Goal: Navigation & Orientation: Find specific page/section

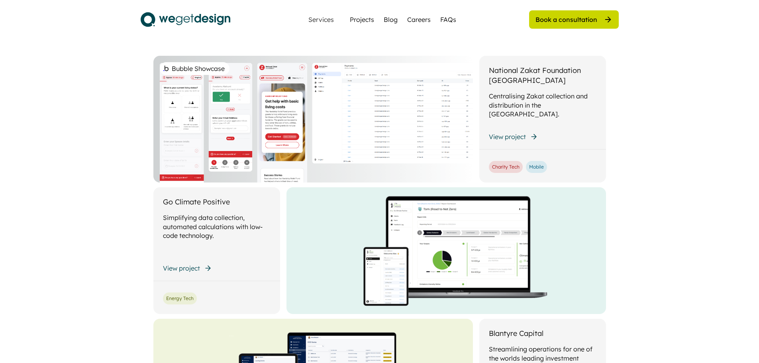
scroll to position [1673, 0]
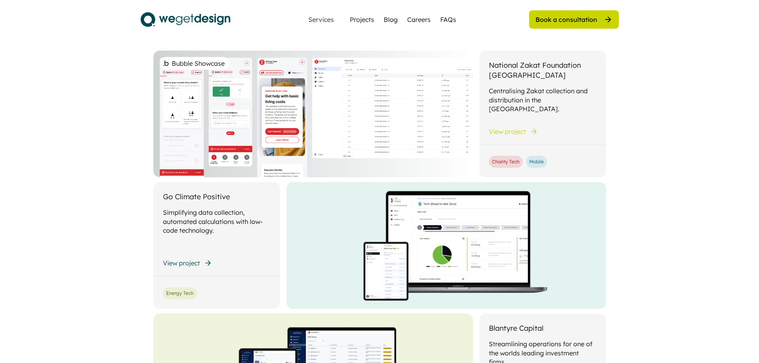
click at [216, 120] on div "Bubble Showcase" at bounding box center [312, 114] width 319 height 127
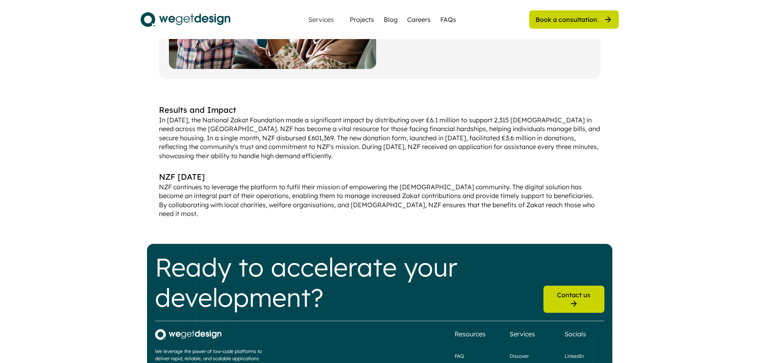
scroll to position [717, 0]
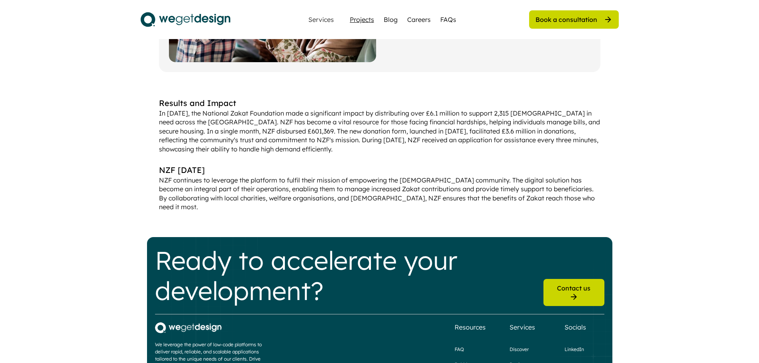
click at [368, 23] on div "Projects" at bounding box center [362, 20] width 24 height 10
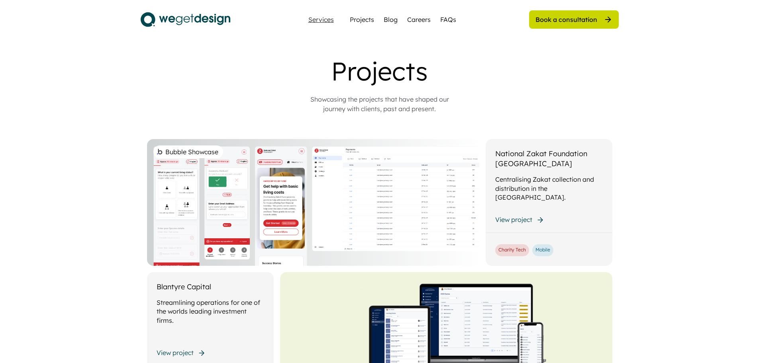
click at [322, 20] on div "Services" at bounding box center [321, 19] width 32 height 6
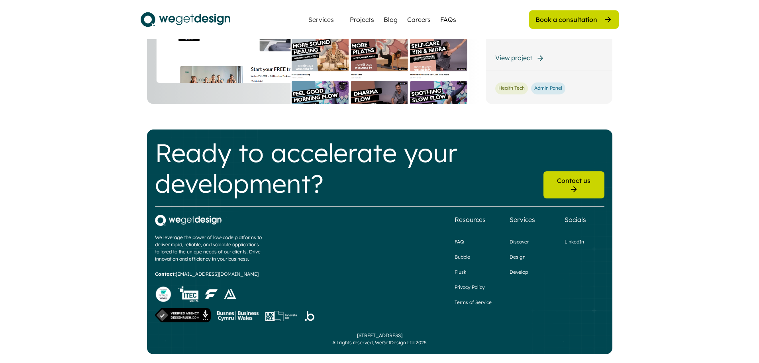
scroll to position [961, 0]
